Goal: Find specific page/section: Find specific page/section

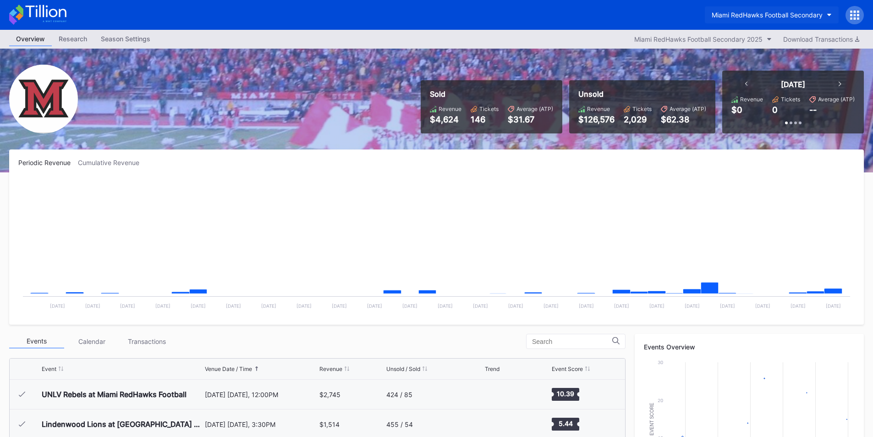
click at [742, 16] on div "Miami RedHawks Football Secondary" at bounding box center [767, 15] width 111 height 8
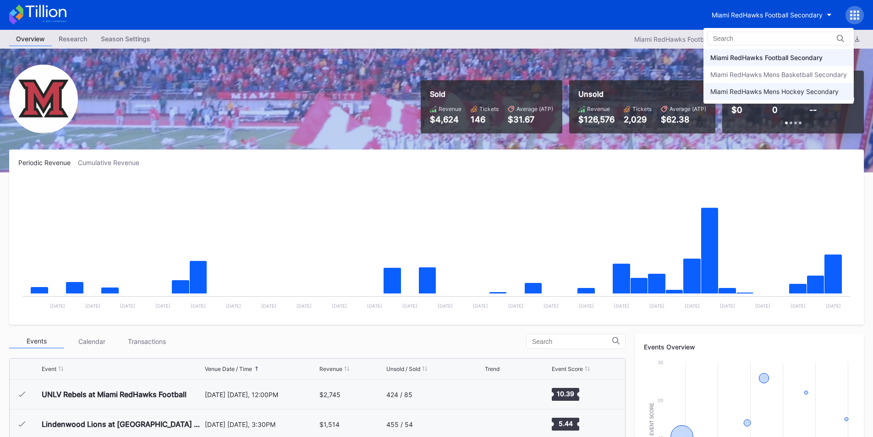
click at [738, 90] on div "Miami RedHawks Mens Hockey Secondary" at bounding box center [774, 92] width 128 height 8
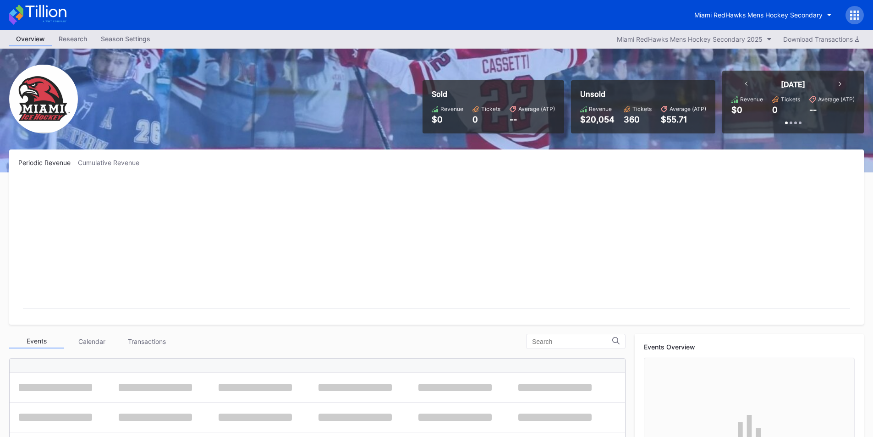
scroll to position [60, 0]
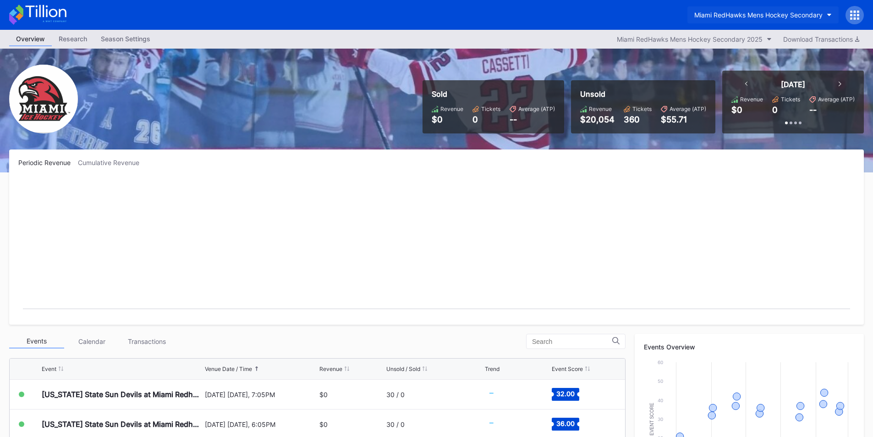
click at [739, 15] on div "Miami RedHawks Mens Hockey Secondary" at bounding box center [758, 15] width 128 height 8
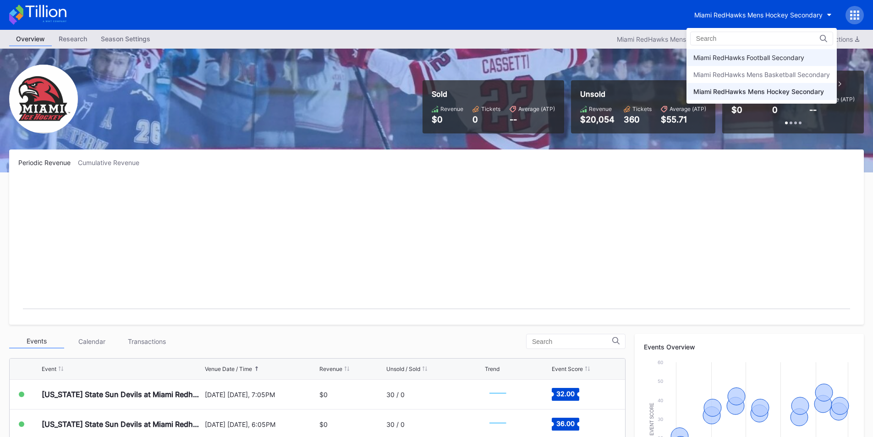
click at [762, 57] on div "Miami RedHawks Football Secondary" at bounding box center [748, 58] width 111 height 8
